Goal: Contribute content

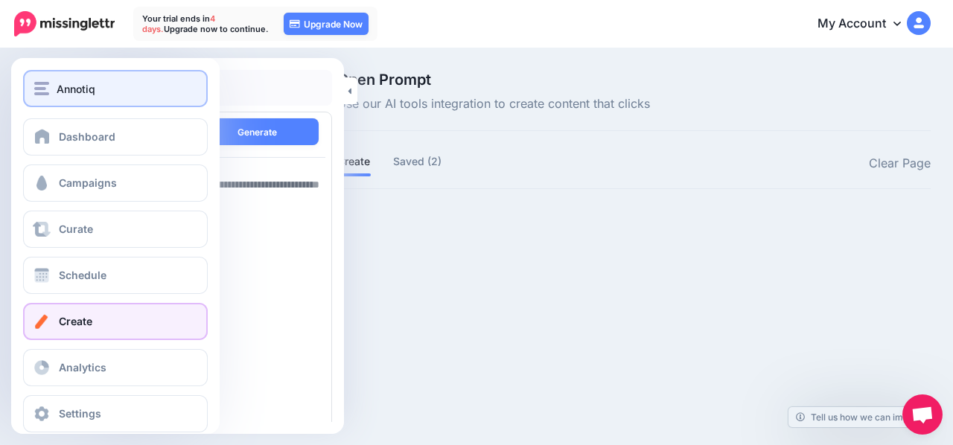
click at [43, 97] on div "Annotiq" at bounding box center [115, 88] width 162 height 17
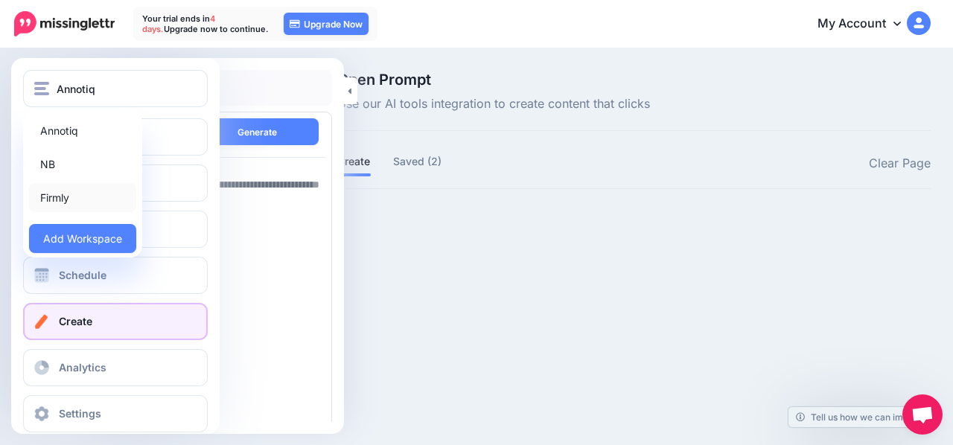
click at [80, 202] on link "Firmly" at bounding box center [82, 197] width 107 height 29
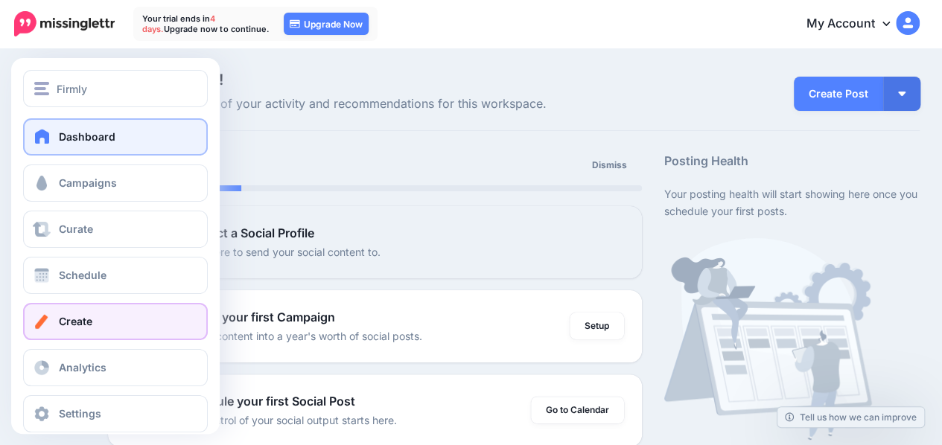
click at [55, 322] on link "Create" at bounding box center [115, 321] width 185 height 37
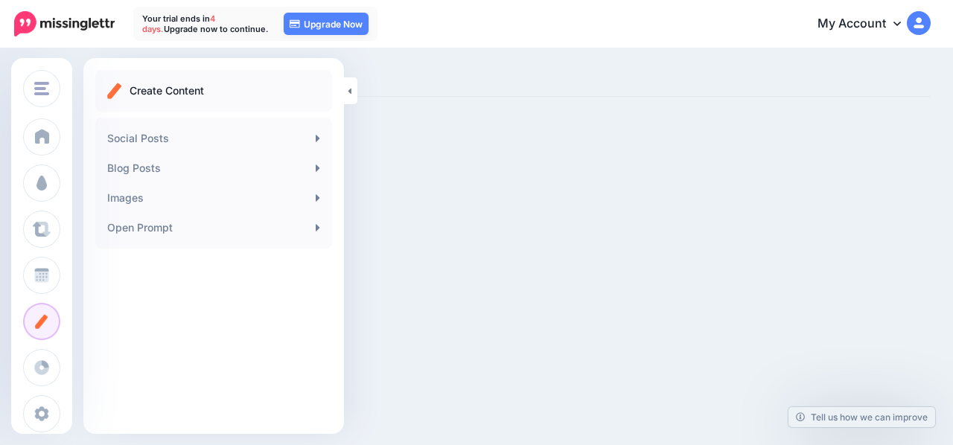
click at [274, 346] on div "Create Content Social Posts Blog Posts Images Open Prompt" at bounding box center [213, 246] width 261 height 376
click at [270, 226] on link "Open Prompt" at bounding box center [213, 228] width 225 height 30
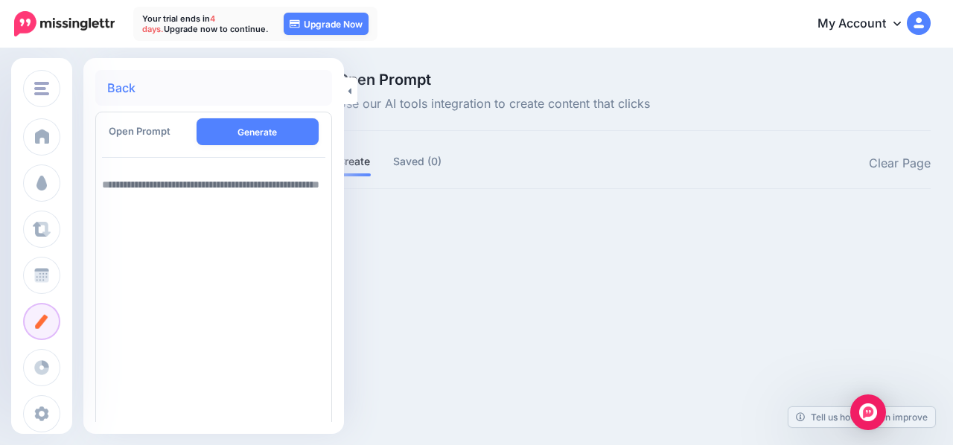
click at [259, 206] on textarea at bounding box center [213, 354] width 223 height 369
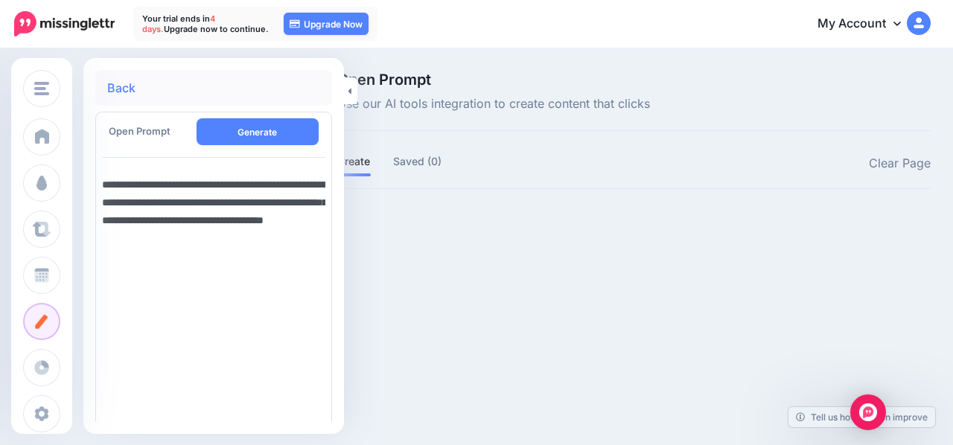
drag, startPoint x: 102, startPoint y: 181, endPoint x: 328, endPoint y: 234, distance: 232.4
click at [328, 234] on div "**********" at bounding box center [214, 354] width 246 height 369
type textarea "**********"
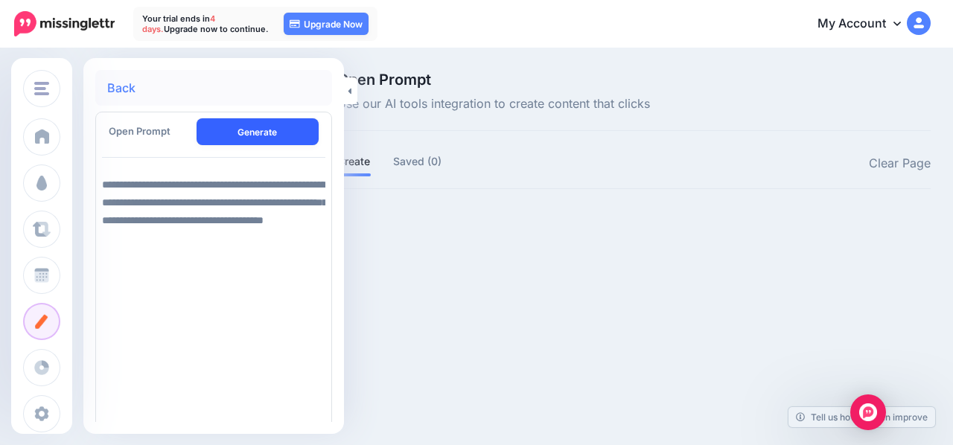
click at [299, 138] on button "Generate" at bounding box center [258, 131] width 123 height 27
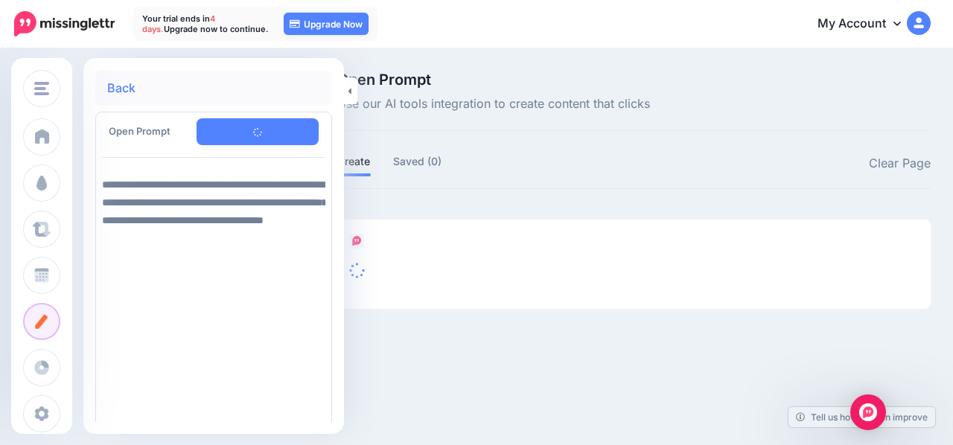
click at [773, 258] on div at bounding box center [633, 259] width 593 height 54
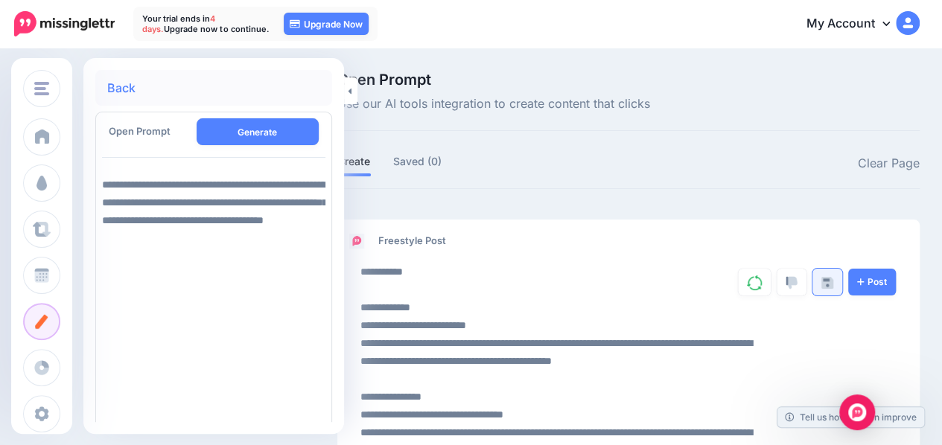
click at [831, 281] on link at bounding box center [827, 282] width 30 height 27
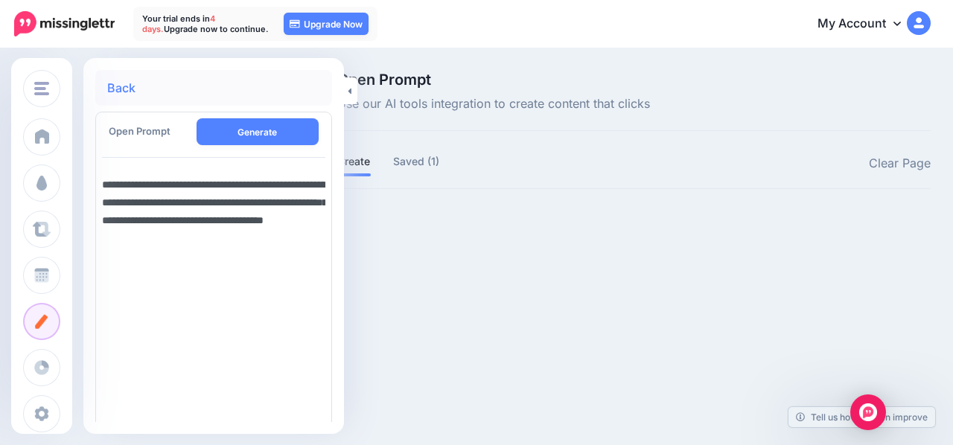
click at [199, 181] on textarea "**********" at bounding box center [213, 354] width 223 height 369
click at [202, 182] on textarea "**********" at bounding box center [213, 354] width 223 height 369
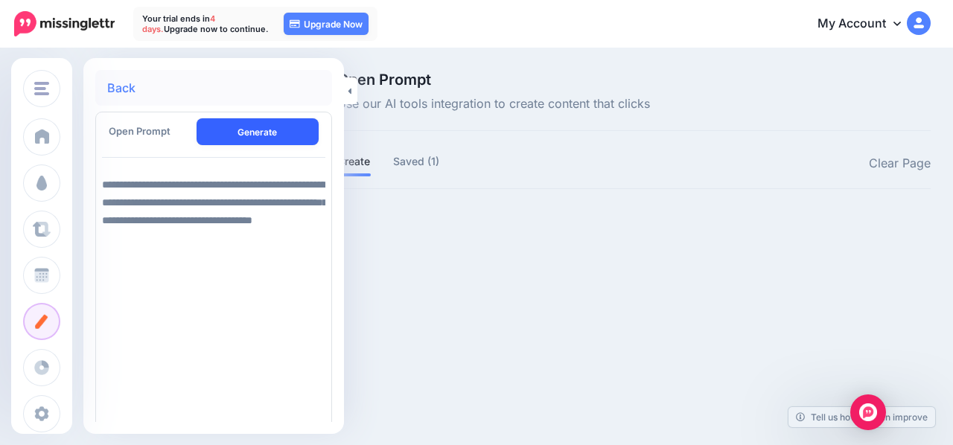
click at [261, 127] on button "Generate" at bounding box center [258, 131] width 123 height 27
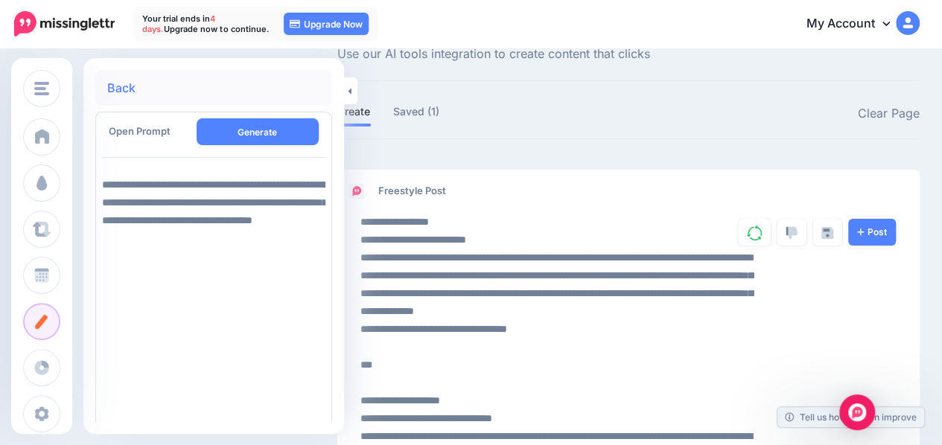
scroll to position [55, 0]
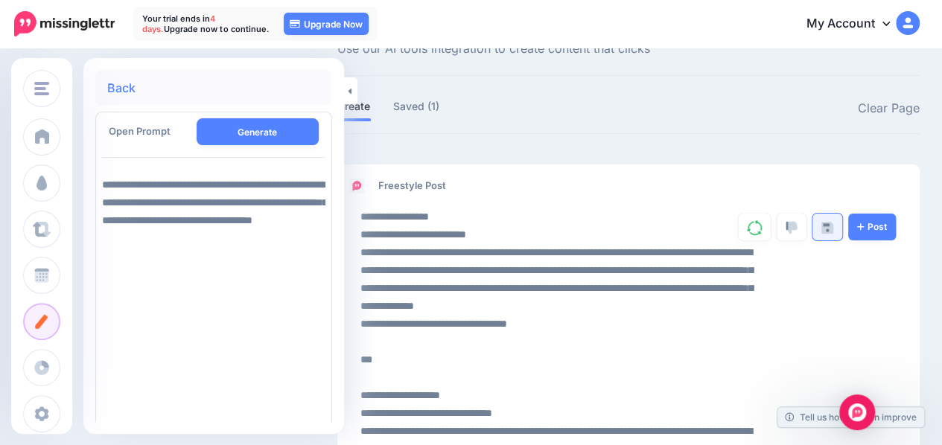
click at [833, 228] on img at bounding box center [827, 228] width 12 height 12
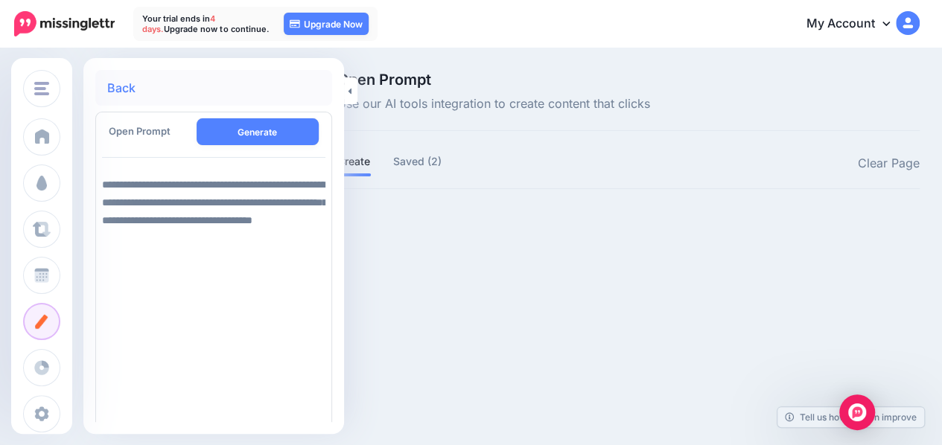
scroll to position [0, 0]
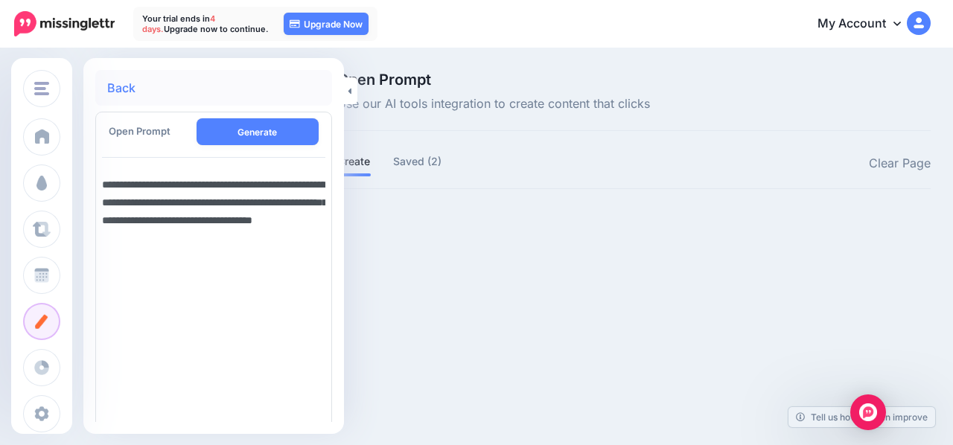
click at [190, 186] on textarea "**********" at bounding box center [213, 354] width 223 height 369
click at [188, 186] on textarea "**********" at bounding box center [213, 354] width 223 height 369
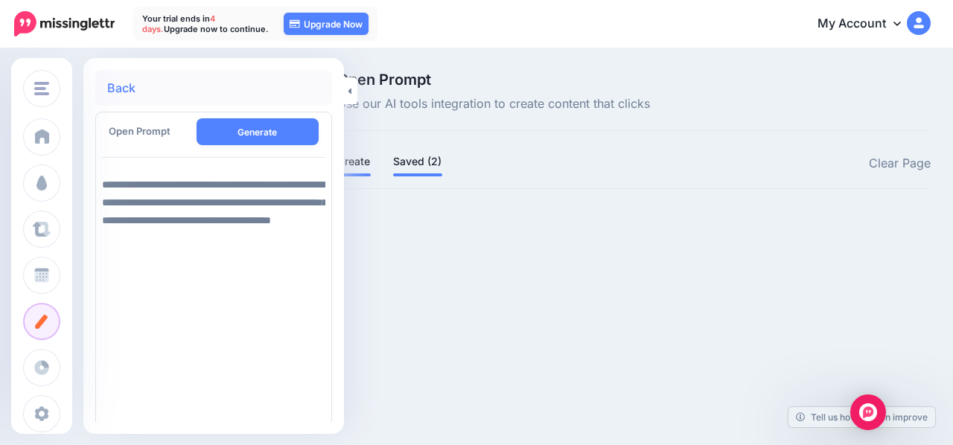
click at [409, 162] on link "Saved (2)" at bounding box center [417, 162] width 49 height 18
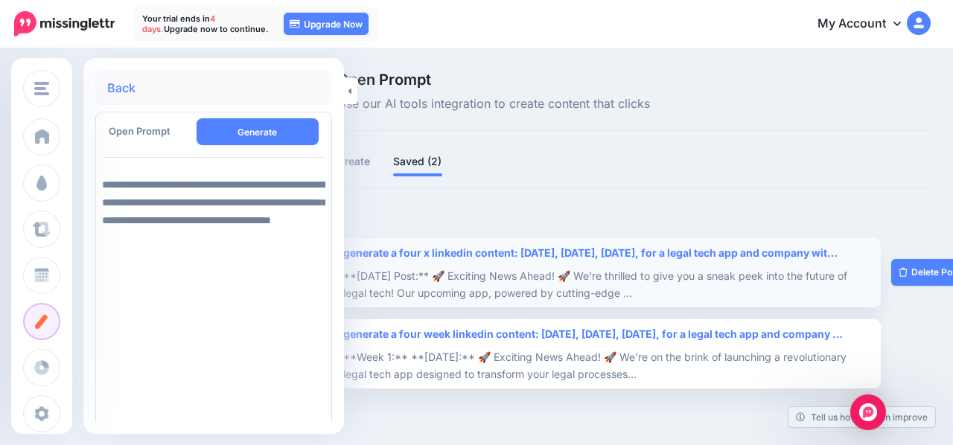
click at [794, 284] on div "**Monday Post:** 🚀 Exciting News Ahead! 🚀 We're thrilled to give you a sneak pe…" at bounding box center [607, 284] width 529 height 34
click at [262, 135] on button "Generate" at bounding box center [258, 131] width 123 height 27
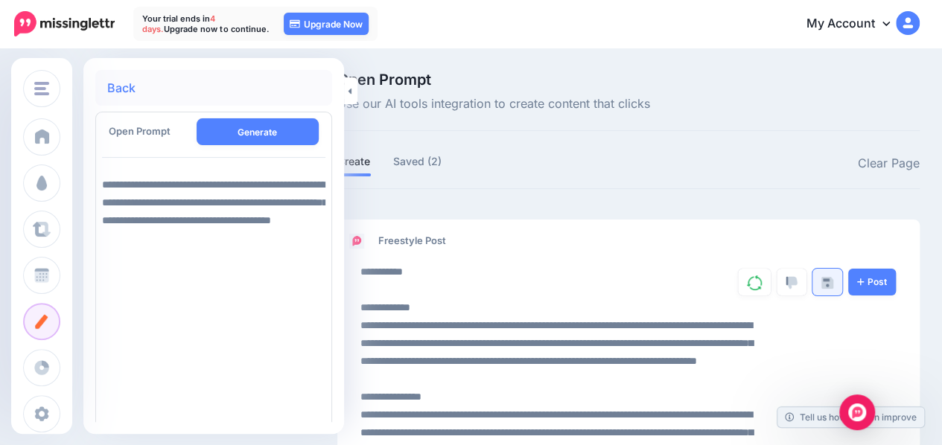
click at [838, 291] on link at bounding box center [827, 282] width 30 height 27
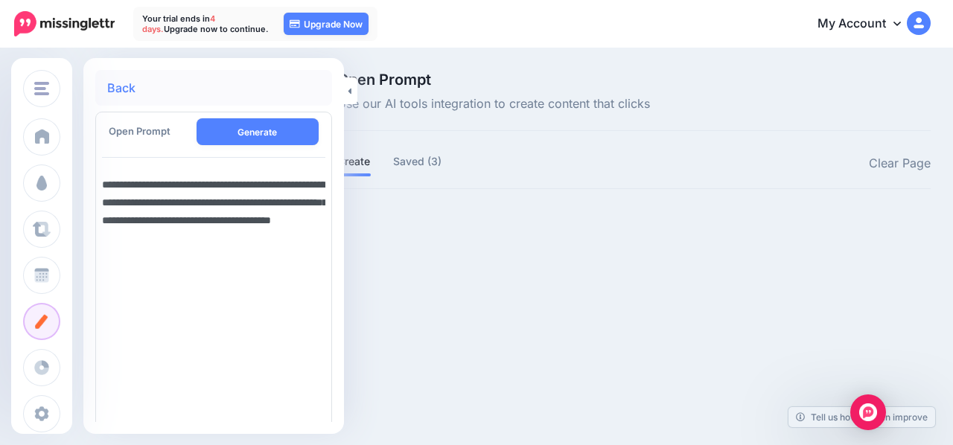
click at [217, 184] on textarea "**********" at bounding box center [213, 354] width 223 height 369
type textarea "**********"
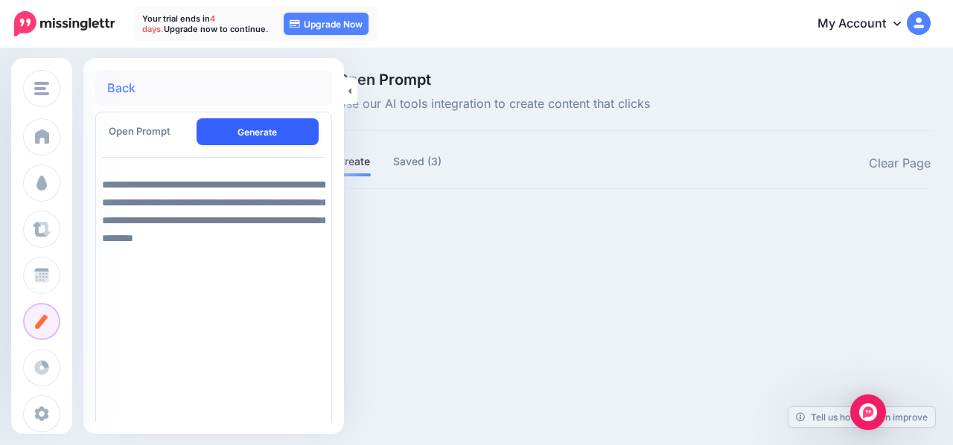
click at [250, 138] on button "Generate" at bounding box center [258, 131] width 123 height 27
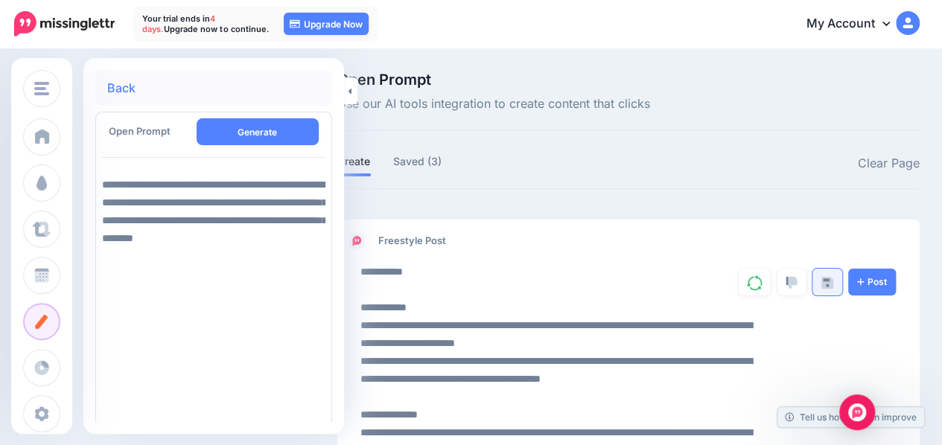
click at [842, 288] on link at bounding box center [827, 282] width 30 height 27
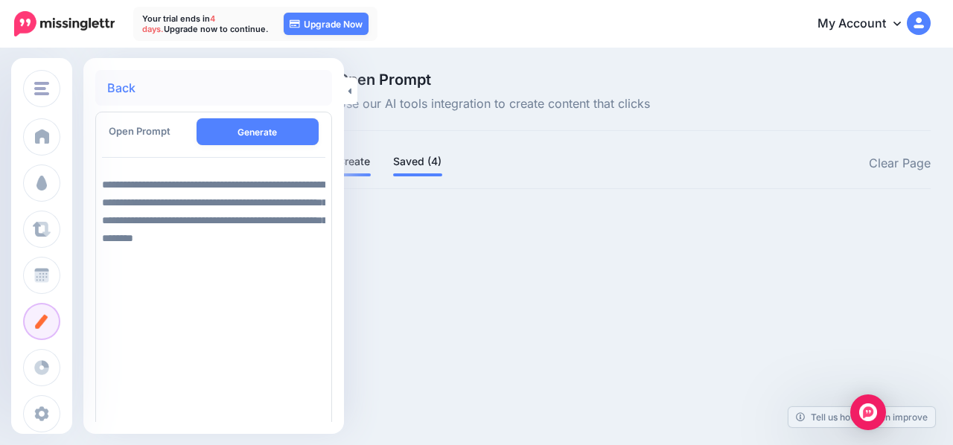
click at [425, 154] on link "Saved (4)" at bounding box center [417, 162] width 49 height 18
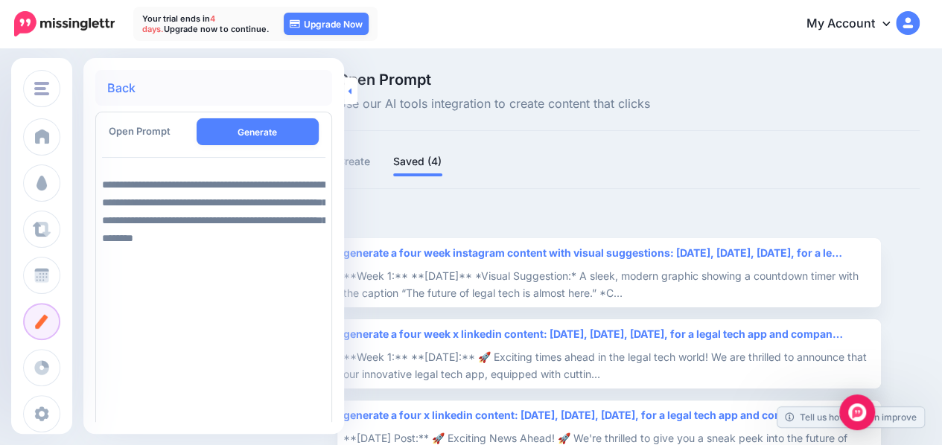
click at [355, 92] on link at bounding box center [350, 90] width 13 height 27
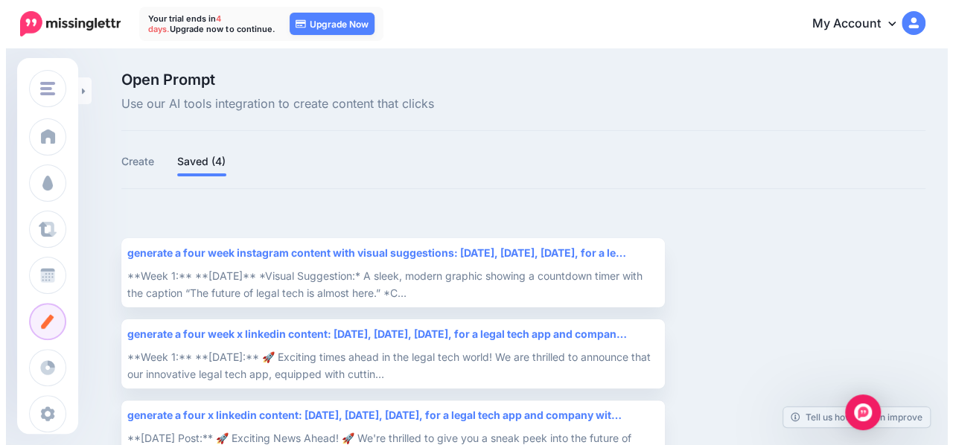
scroll to position [127, 0]
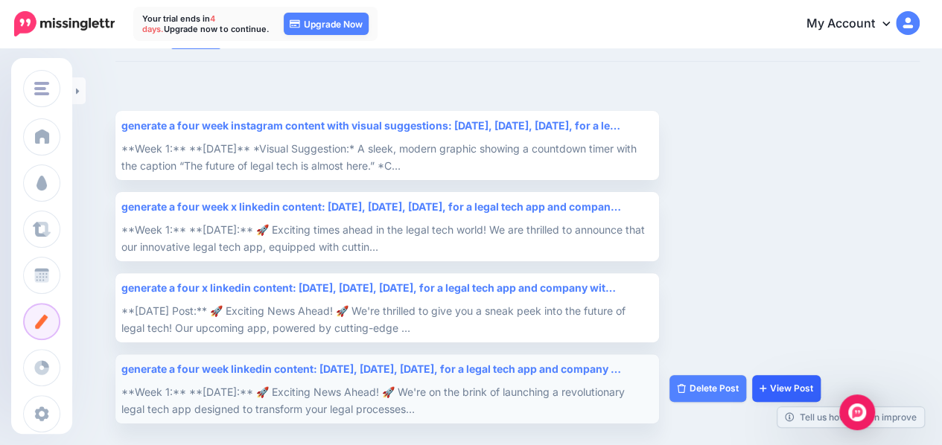
click at [779, 388] on link "View Post" at bounding box center [786, 388] width 68 height 27
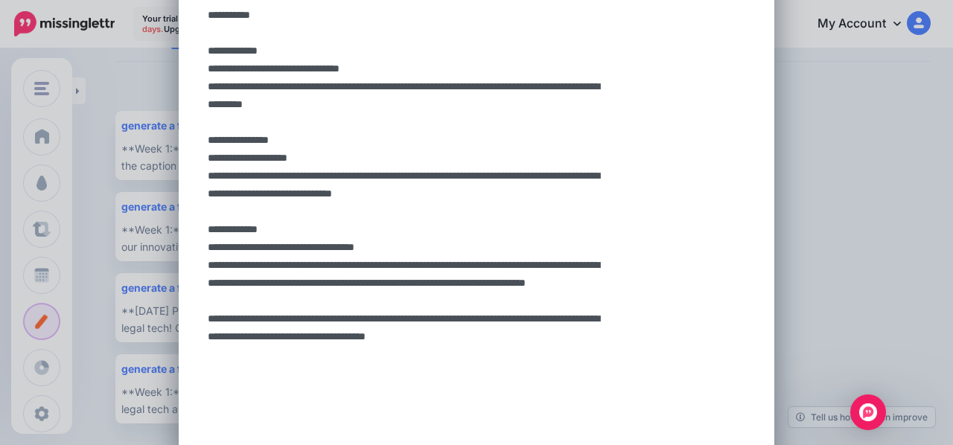
scroll to position [1176, 0]
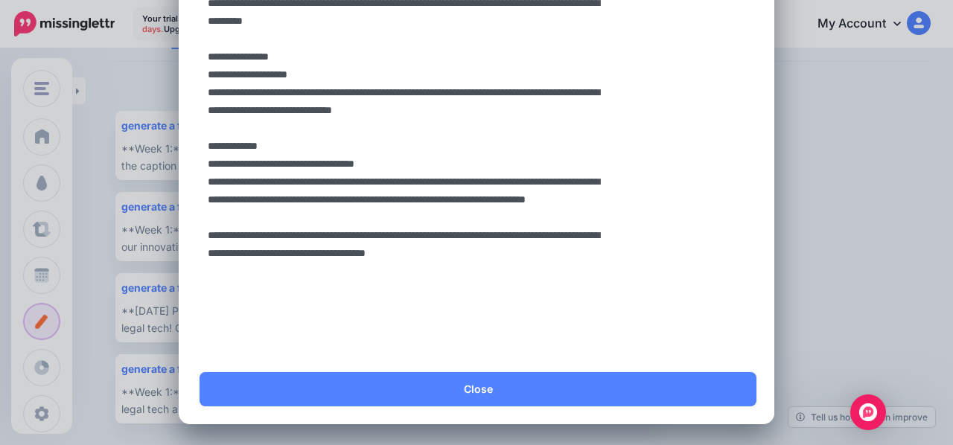
drag, startPoint x: 201, startPoint y: 88, endPoint x: 601, endPoint y: 410, distance: 513.5
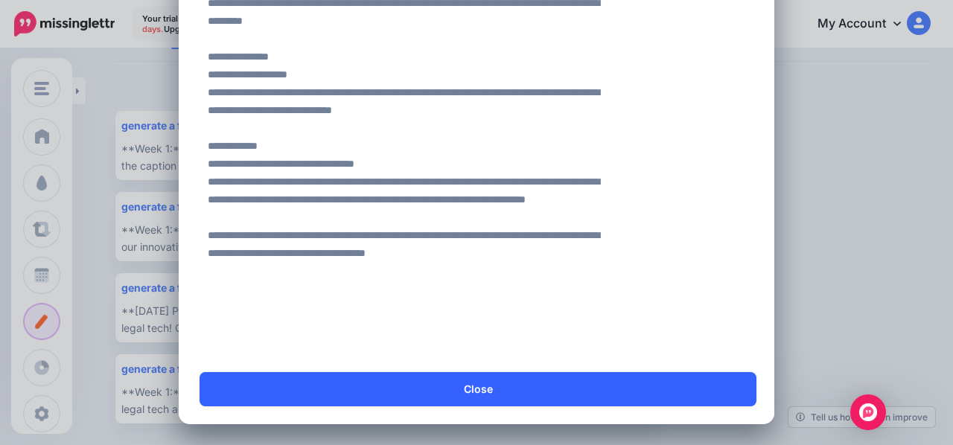
click at [468, 392] on link "Close" at bounding box center [477, 389] width 557 height 34
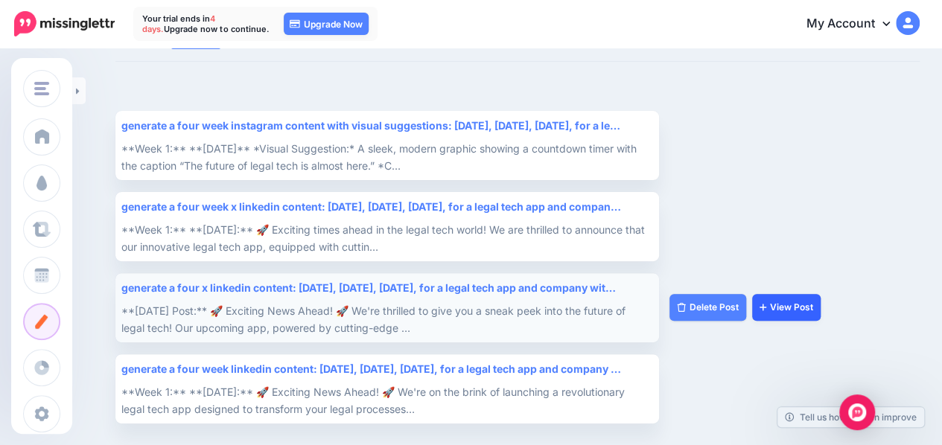
click at [770, 304] on link "View Post" at bounding box center [786, 307] width 68 height 27
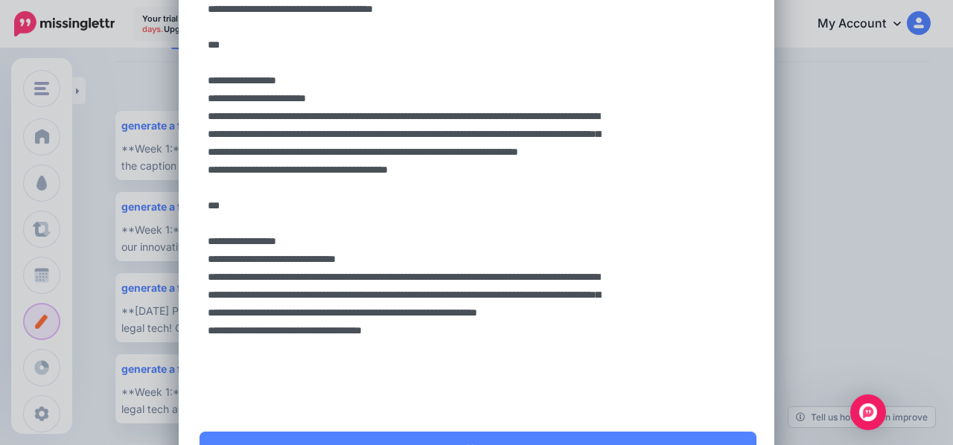
scroll to position [408, 0]
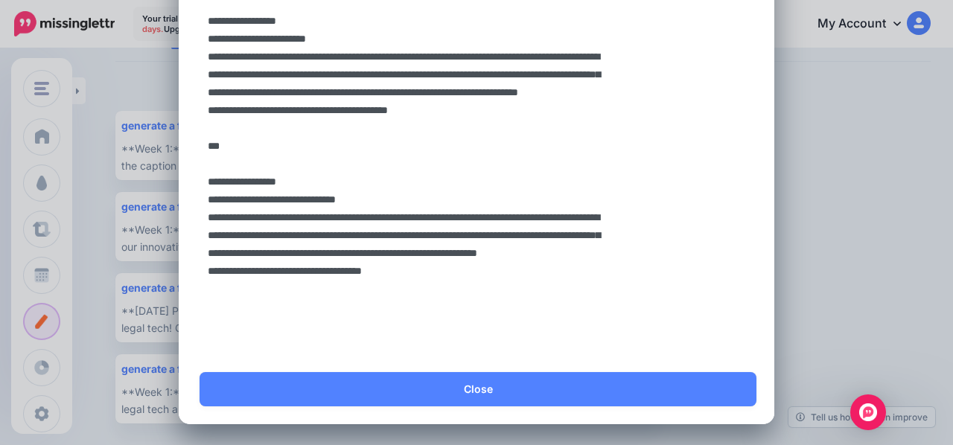
drag, startPoint x: 197, startPoint y: 89, endPoint x: 399, endPoint y: 445, distance: 409.0
click at [399, 318] on html "Your trial ends in 4 days. Upgrade now to continue. 04 days 18 hours 57 mins 01…" at bounding box center [476, 95] width 953 height 445
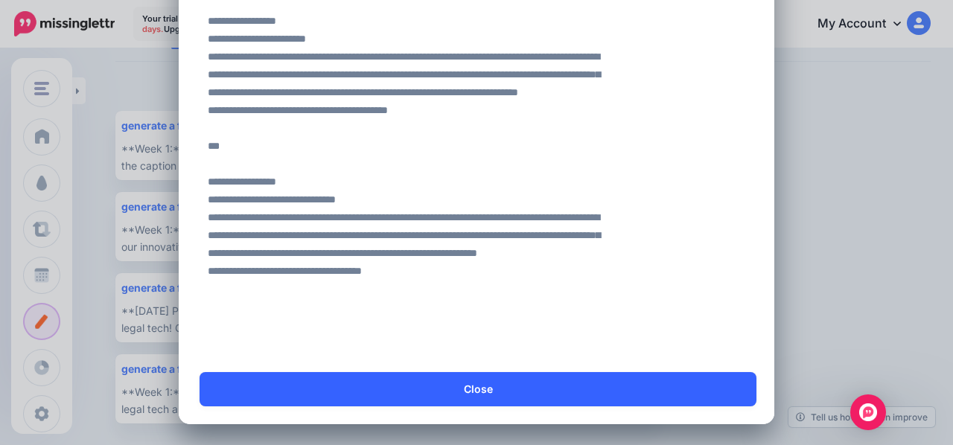
click at [471, 385] on link "Close" at bounding box center [477, 389] width 557 height 34
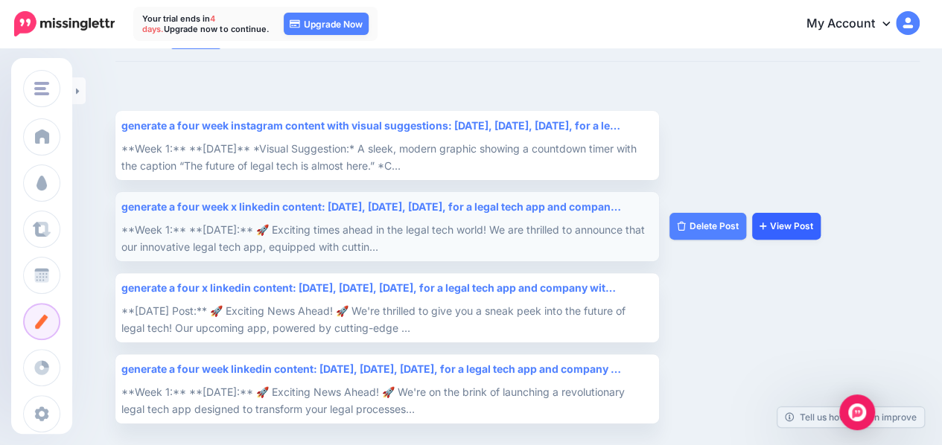
click at [782, 217] on link "View Post" at bounding box center [786, 226] width 68 height 27
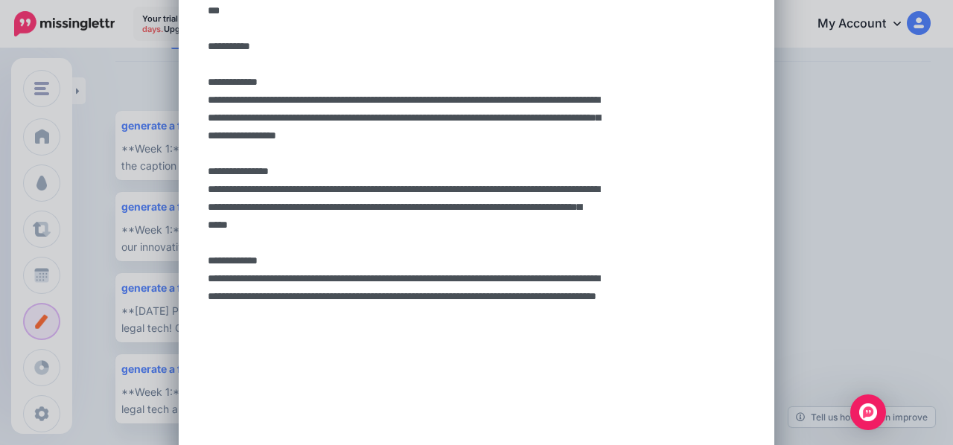
scroll to position [1158, 0]
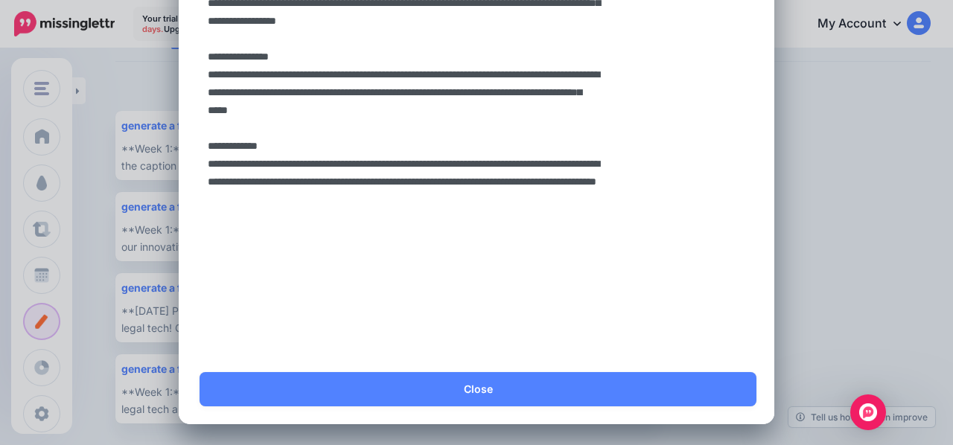
drag, startPoint x: 203, startPoint y: 87, endPoint x: 604, endPoint y: 432, distance: 529.4
click at [604, 432] on div "generate a four week x linkedin content: monday, … Loading Yes Alt Close" at bounding box center [476, 222] width 953 height 445
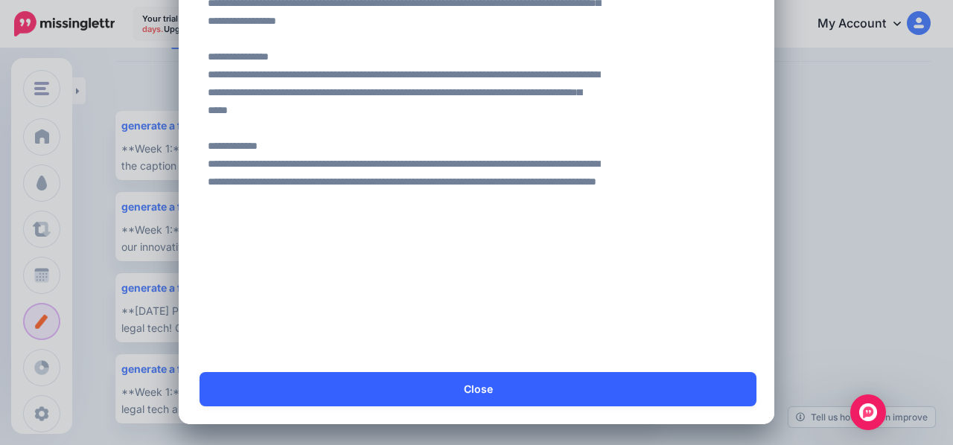
click at [511, 392] on link "Close" at bounding box center [477, 389] width 557 height 34
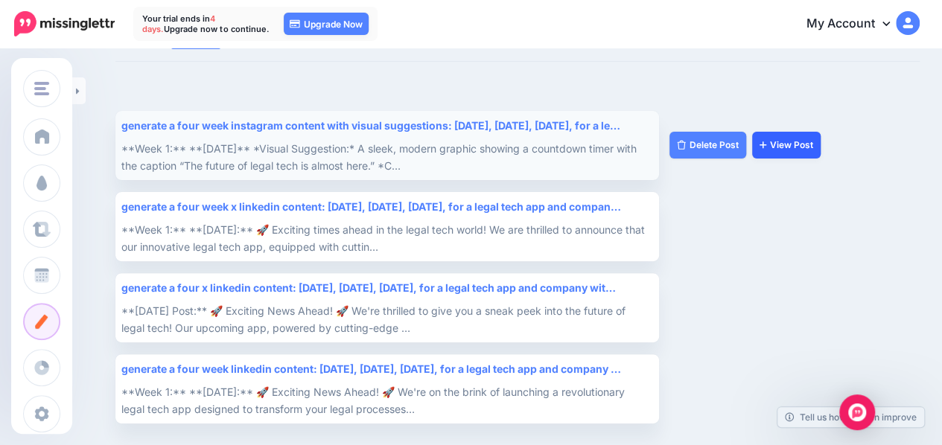
click at [777, 148] on link "View Post" at bounding box center [786, 145] width 68 height 27
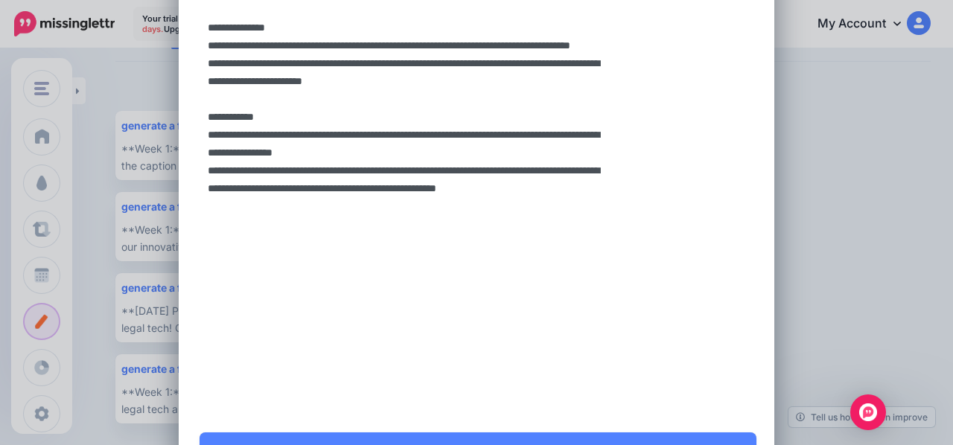
scroll to position [1283, 0]
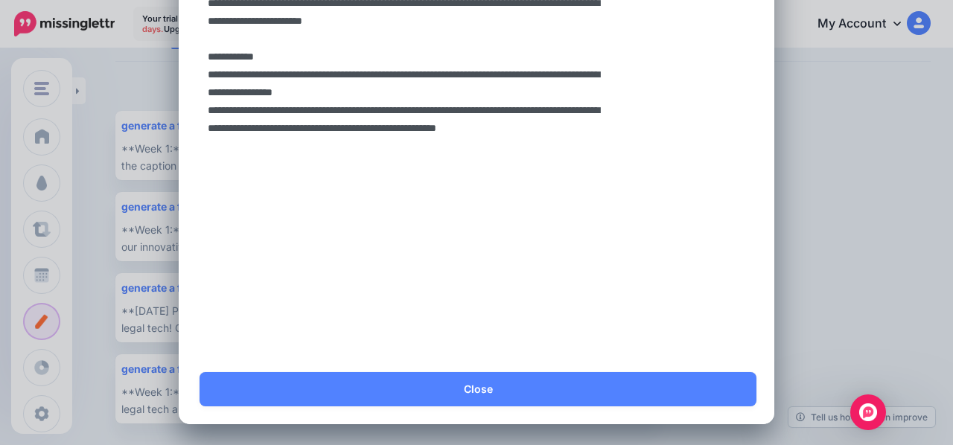
drag, startPoint x: 204, startPoint y: 88, endPoint x: 520, endPoint y: 445, distance: 477.2
click at [520, 318] on html "Your trial ends in 4 days. Upgrade now to continue. 04 days 18 hours 55 mins 36…" at bounding box center [476, 95] width 953 height 445
